Goal: Task Accomplishment & Management: Complete application form

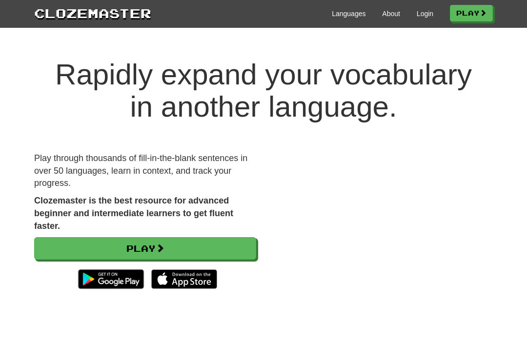
click at [423, 18] on link "Login" at bounding box center [425, 14] width 17 height 10
click at [386, 16] on link "About" at bounding box center [391, 14] width 18 height 10
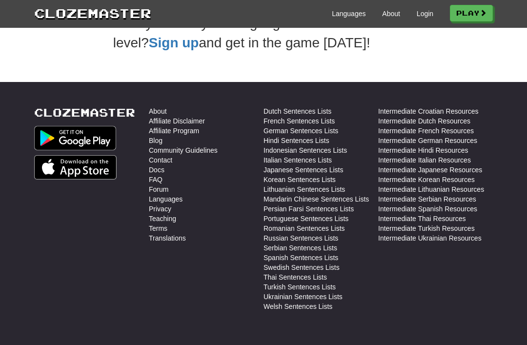
scroll to position [405, 0]
click at [344, 18] on link "Languages" at bounding box center [349, 14] width 34 height 10
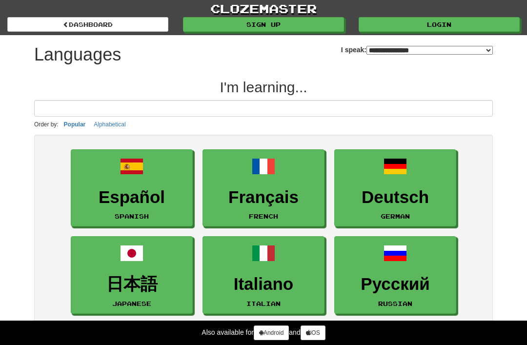
select select "*******"
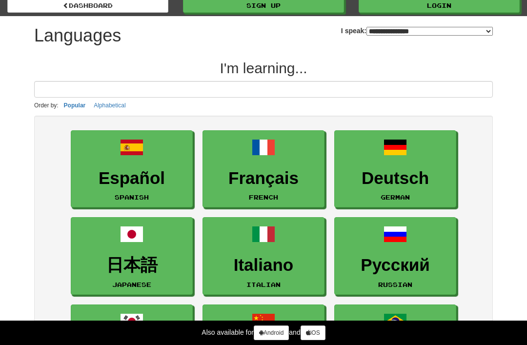
scroll to position [22, 0]
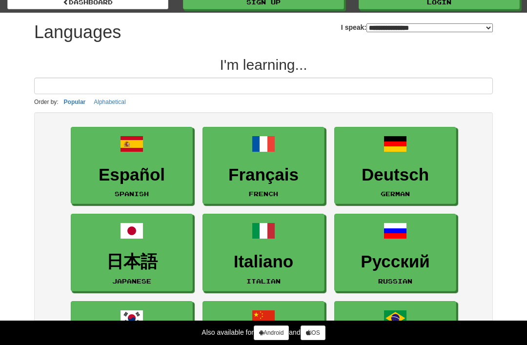
click at [158, 155] on link "Español Spanish" at bounding box center [132, 166] width 122 height 78
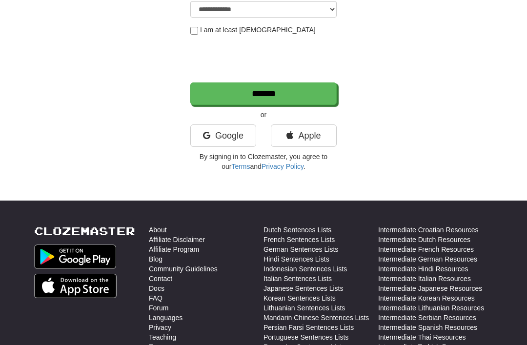
scroll to position [49, 0]
